Goal: Task Accomplishment & Management: Use online tool/utility

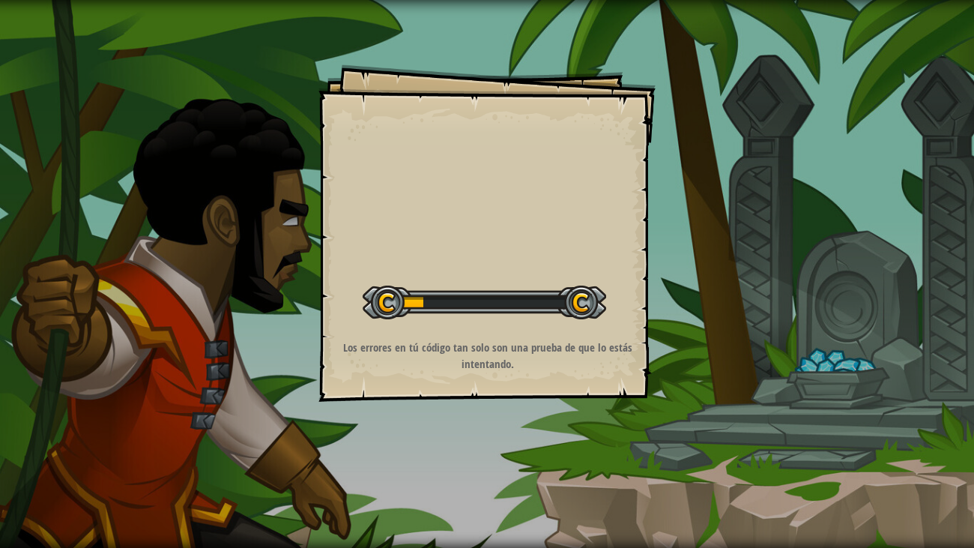
click at [528, 277] on div "Iniciar Nivel" at bounding box center [484, 300] width 243 height 60
click at [488, 304] on div at bounding box center [484, 302] width 243 height 34
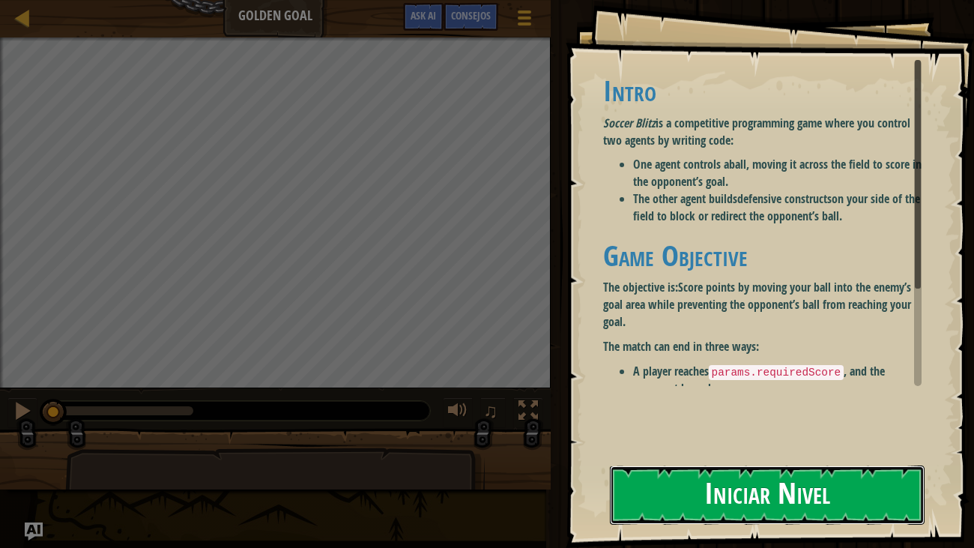
click at [784, 490] on button "Iniciar Nivel" at bounding box center [767, 494] width 315 height 59
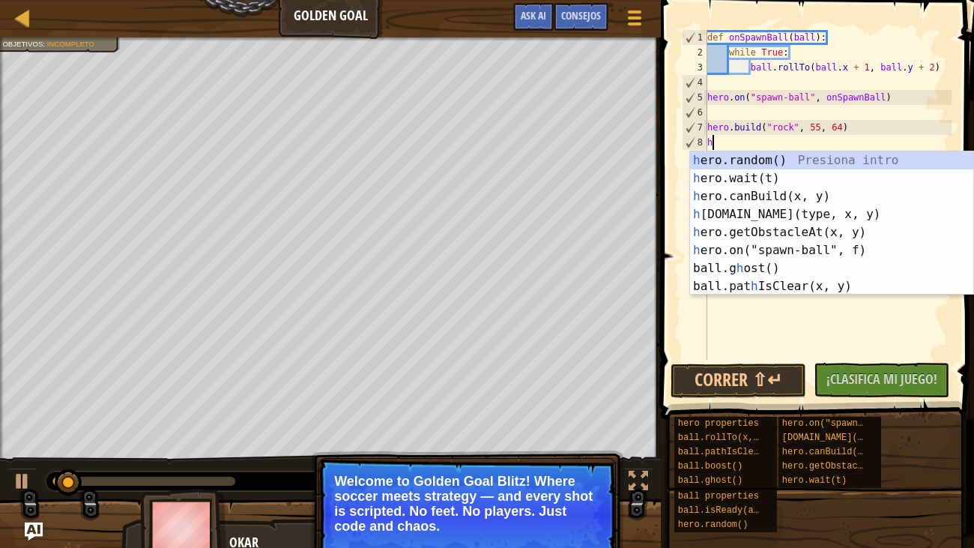
scroll to position [7, 0]
click at [765, 175] on div "h ero.random() Presiona intro h ero.wait(t) Presiona intro h ero.canBuild(x, y)…" at bounding box center [831, 241] width 283 height 180
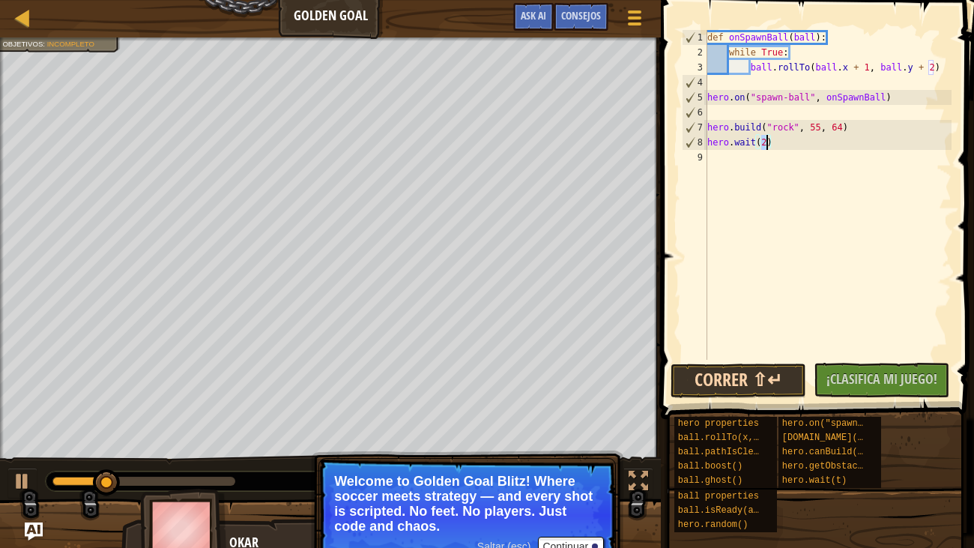
type textarea "hero.wait(2)"
click at [781, 387] on button "Correr ⇧↵" at bounding box center [738, 380] width 136 height 34
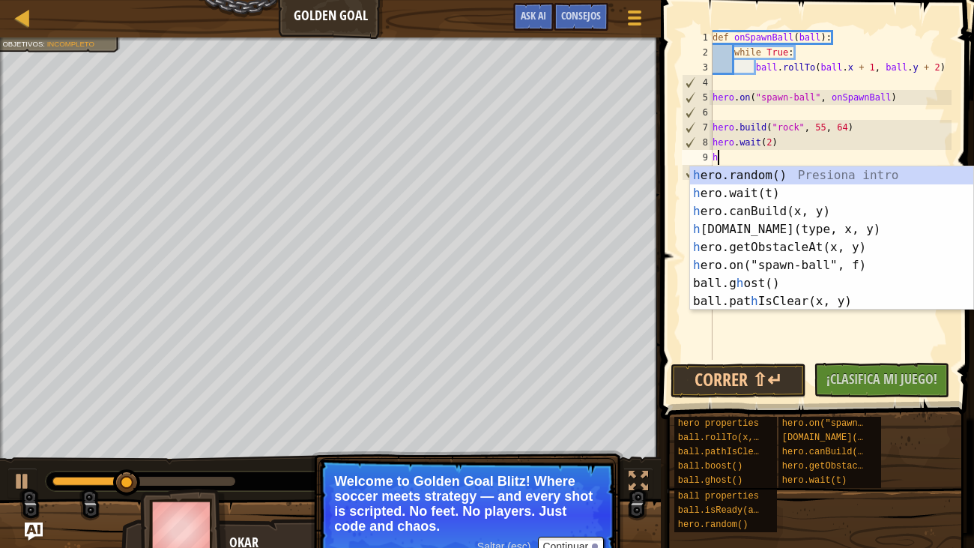
click at [759, 192] on div "h ero.random() Presiona intro h ero.wait(t) Presiona intro h ero.canBuild(x, y)…" at bounding box center [831, 256] width 283 height 180
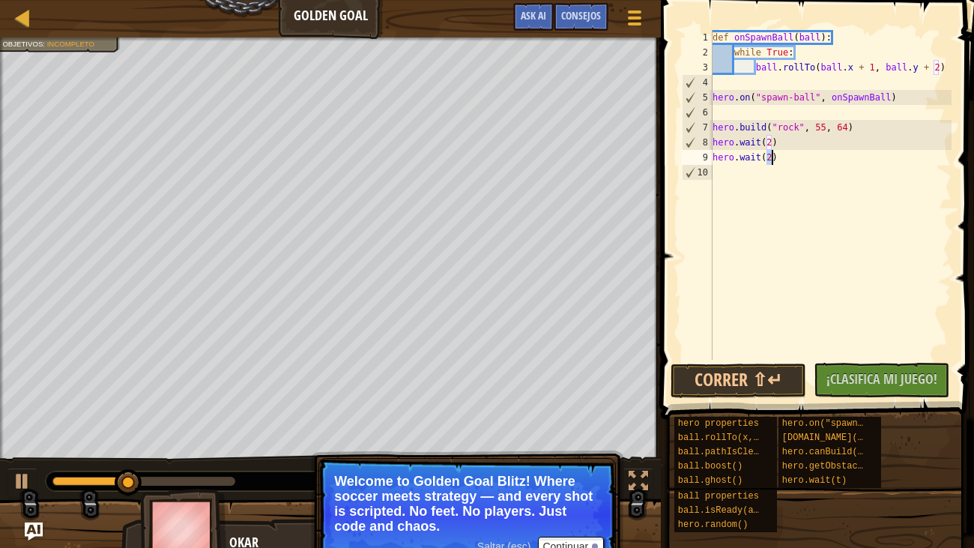
type textarea "hero.wait(2)"
click at [765, 373] on button "Correr ⇧↵" at bounding box center [738, 380] width 136 height 34
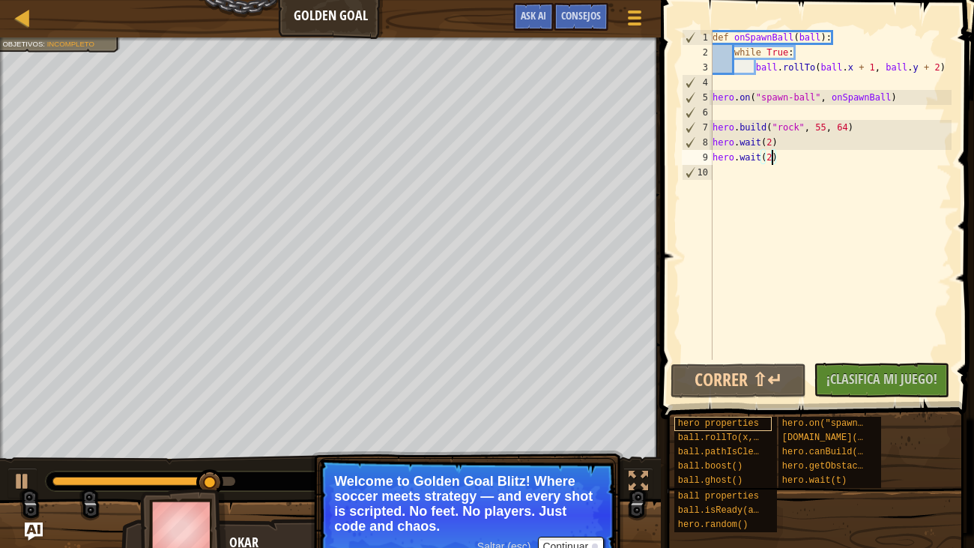
click at [754, 422] on span "hero properties" at bounding box center [718, 423] width 81 height 10
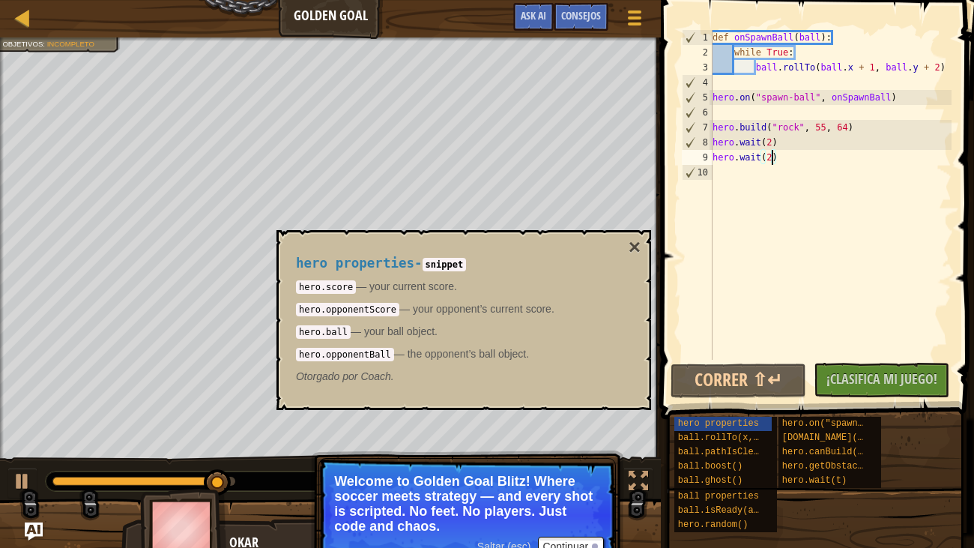
click at [327, 286] on code "hero.score" at bounding box center [326, 286] width 60 height 13
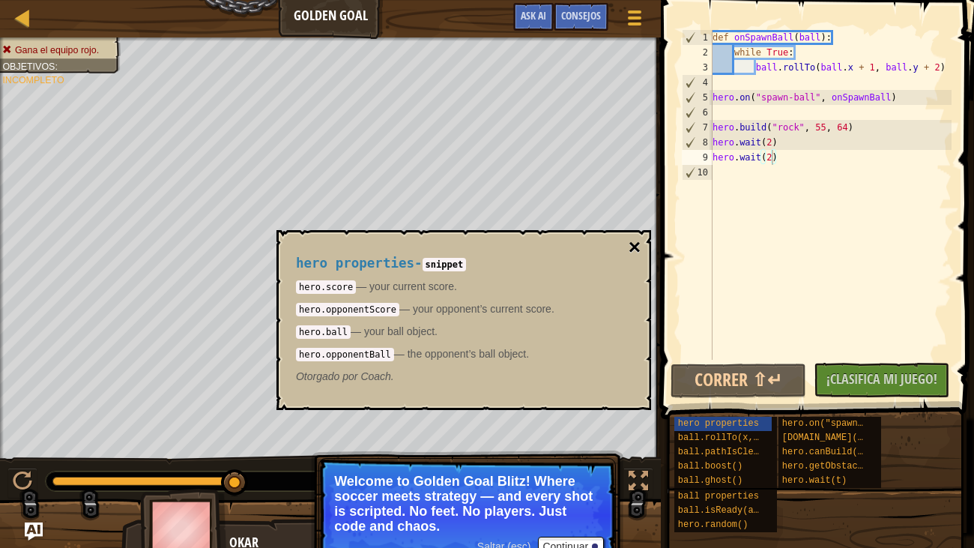
click at [634, 249] on button "×" at bounding box center [634, 247] width 12 height 21
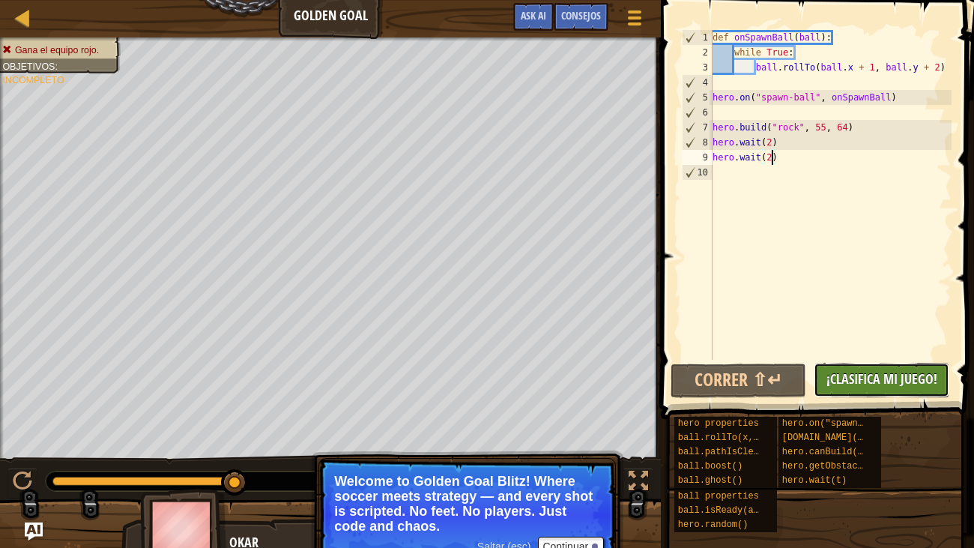
click at [906, 378] on span "¡Clasifica Mi Juego!" at bounding box center [881, 378] width 111 height 19
click at [886, 376] on div "No hay Código Nuevo para Clasificar ¡Clasifica Mi Juego! Enviando... Enviado pa…" at bounding box center [874, 380] width 136 height 34
click at [889, 379] on div "No hay Código Nuevo para Clasificar ¡Clasifica Mi Juego! Enviando... Enviado pa…" at bounding box center [874, 380] width 136 height 34
click at [888, 378] on div "No hay Código Nuevo para Clasificar ¡Clasifica Mi Juego! Enviando... Enviado pa…" at bounding box center [874, 380] width 136 height 34
click at [892, 379] on div "No hay Código Nuevo para Clasificar ¡Clasifica Mi Juego! Enviando... Enviado pa…" at bounding box center [874, 380] width 136 height 34
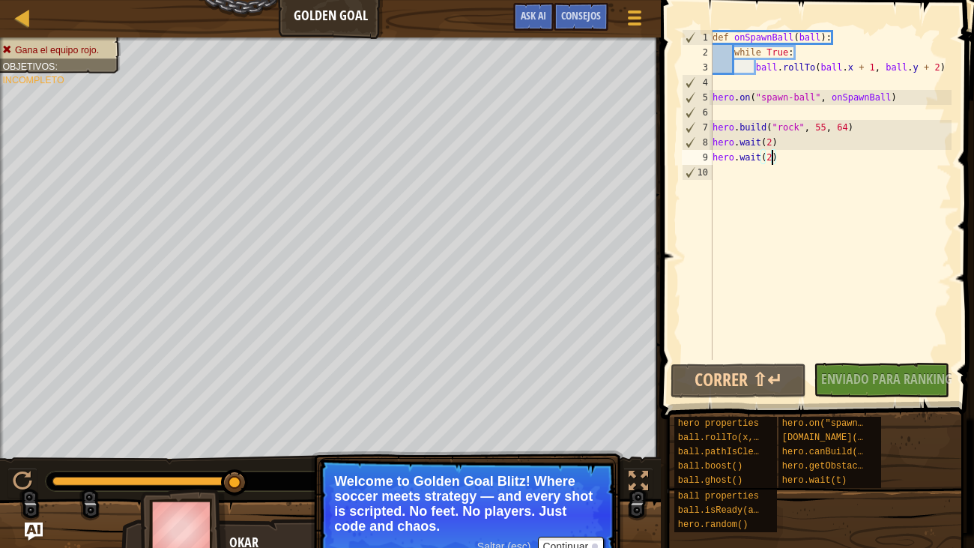
click at [896, 382] on div "No hay Código Nuevo para Clasificar ¡Clasifica Mi Juego! Enviando... Enviado pa…" at bounding box center [874, 380] width 136 height 34
click at [923, 375] on div "No hay Código Nuevo para Clasificar ¡Clasifica Mi Juego! Enviando... Enviado pa…" at bounding box center [874, 380] width 136 height 34
click at [924, 377] on div "No hay Código Nuevo para Clasificar ¡Clasifica Mi Juego! Enviando... Enviado pa…" at bounding box center [874, 380] width 136 height 34
